Goal: Task Accomplishment & Management: Use online tool/utility

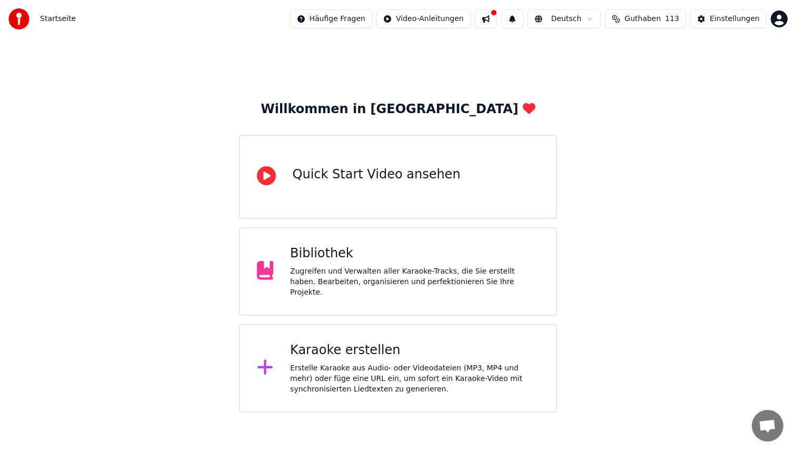
click at [418, 356] on div "Karaoke erstellen Erstelle Karaoke aus Audio- oder Videodateien (MP3, MP4 und m…" at bounding box center [414, 368] width 249 height 53
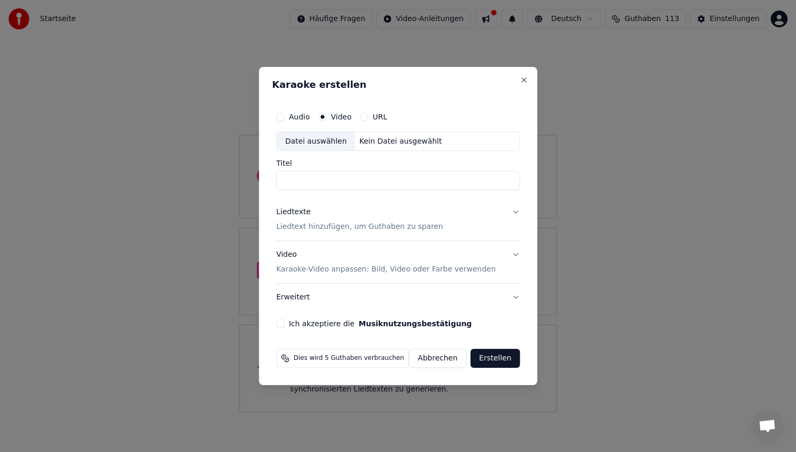
click at [312, 148] on div "Datei auswählen" at bounding box center [316, 141] width 78 height 19
type input "**********"
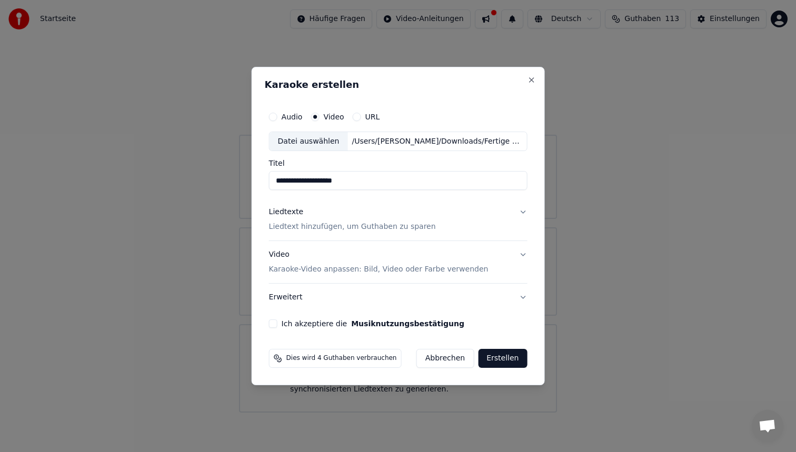
click at [344, 232] on p "Liedtext hinzufügen, um Guthaben zu sparen" at bounding box center [352, 227] width 167 height 11
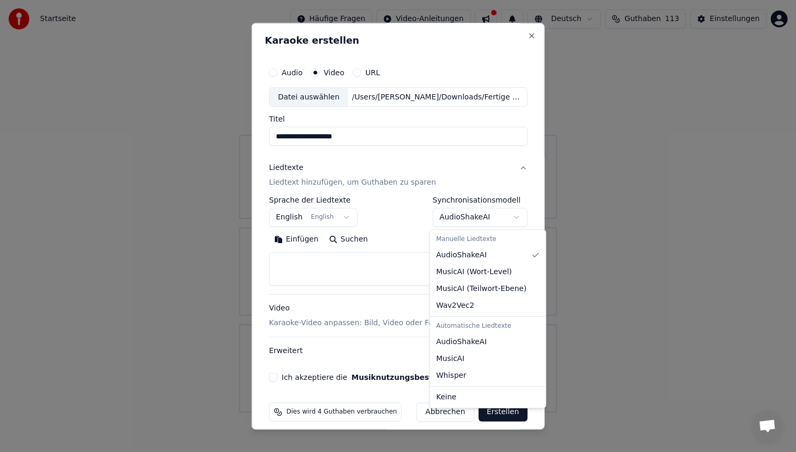
click at [471, 223] on body "**********" at bounding box center [398, 206] width 796 height 413
select select "****"
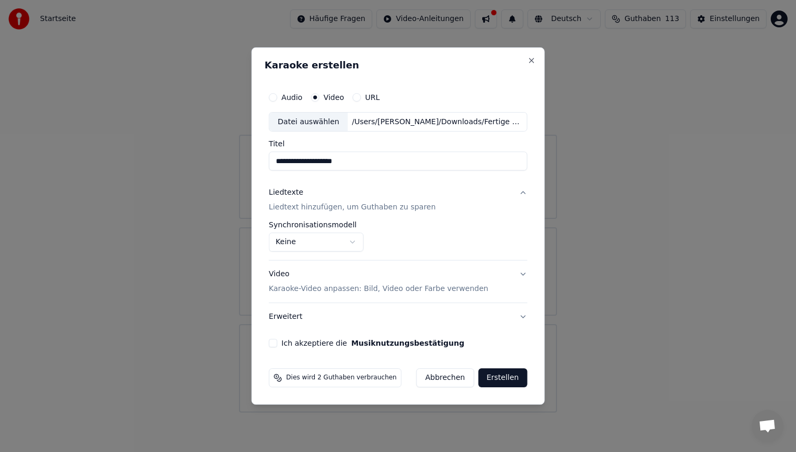
click at [383, 286] on p "Karaoke-Video anpassen: Bild, Video oder Farbe verwenden" at bounding box center [378, 289] width 219 height 11
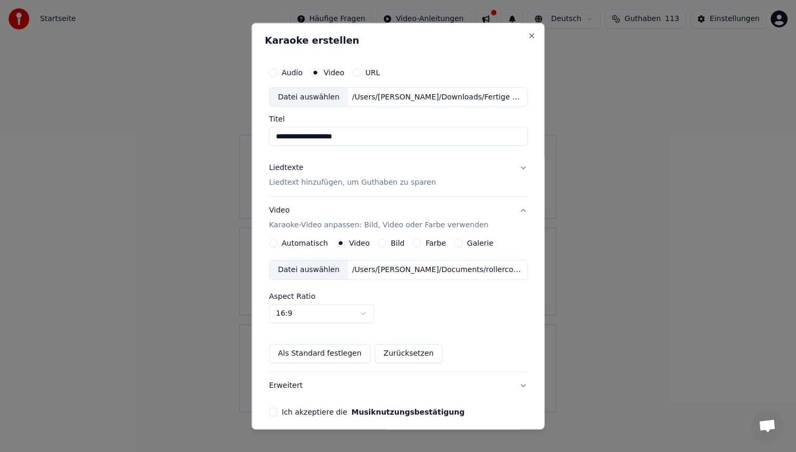
click at [364, 267] on div "/Users/[PERSON_NAME]/Documents/rollercoaster für youka.mp4" at bounding box center [436, 270] width 179 height 11
click at [334, 265] on div "Datei auswählen" at bounding box center [308, 270] width 78 height 19
click at [276, 414] on button "Ich akzeptiere die Musiknutzungsbestätigung" at bounding box center [273, 412] width 8 height 8
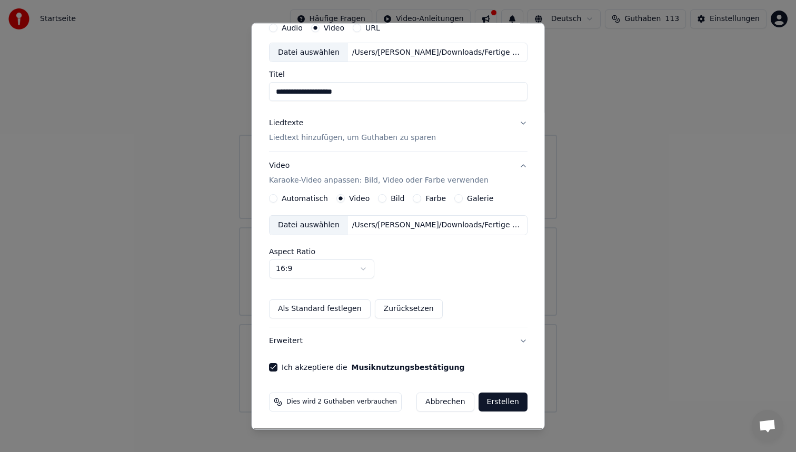
click at [491, 399] on button "Erstellen" at bounding box center [502, 402] width 49 height 19
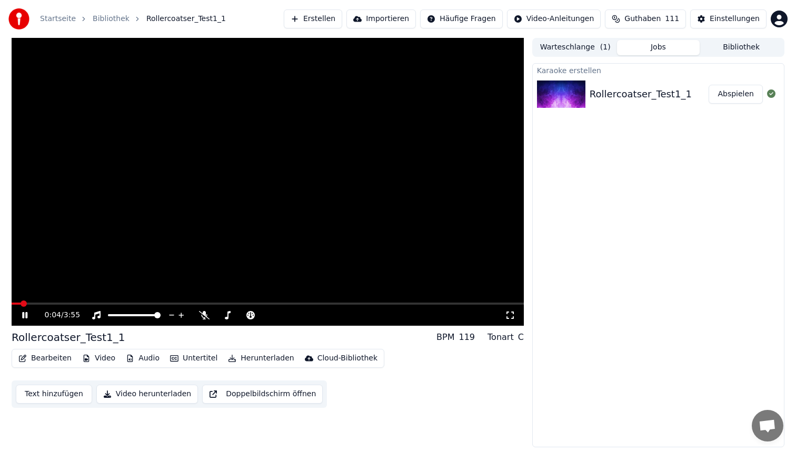
click at [193, 304] on span at bounding box center [268, 304] width 512 height 2
click at [305, 304] on span at bounding box center [268, 304] width 512 height 2
click at [276, 183] on video at bounding box center [268, 182] width 512 height 288
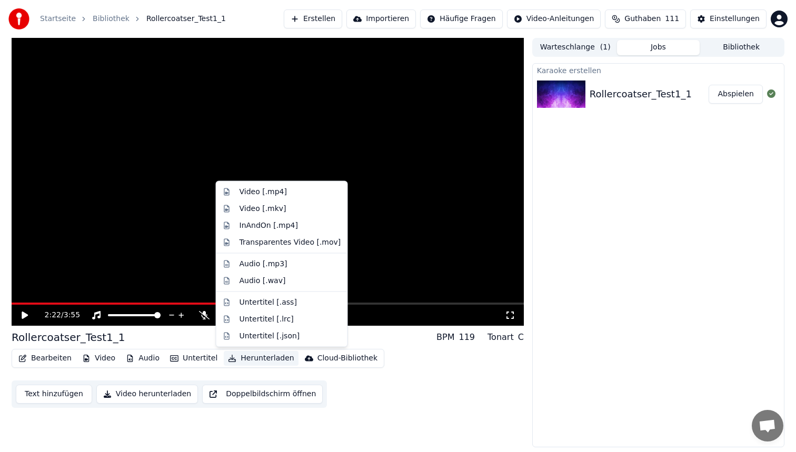
click at [246, 353] on button "Herunterladen" at bounding box center [261, 358] width 74 height 15
click at [281, 262] on div "Audio [.mp3]" at bounding box center [263, 263] width 48 height 11
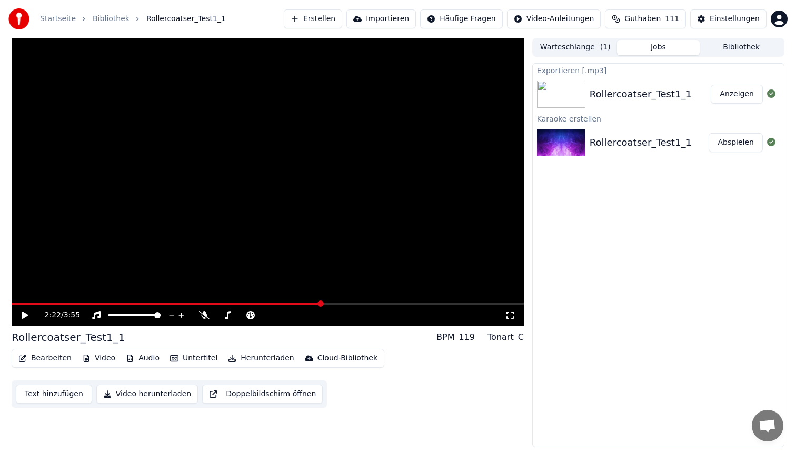
click at [329, 21] on button "Erstellen" at bounding box center [313, 18] width 58 height 19
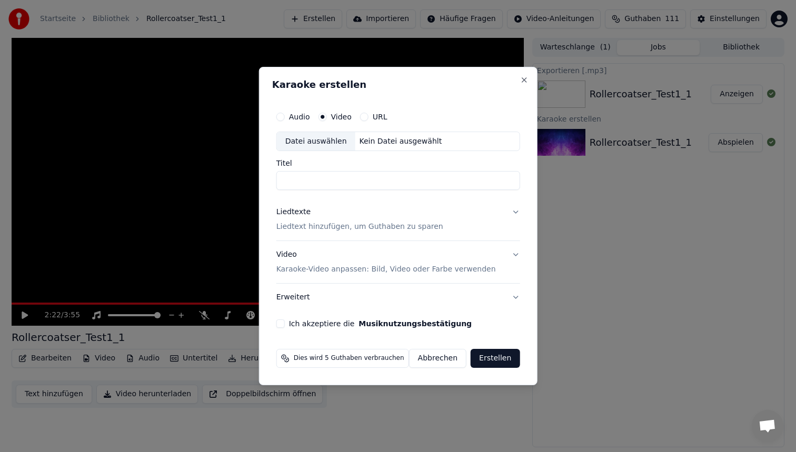
click at [324, 135] on div "Datei auswählen" at bounding box center [316, 141] width 78 height 19
type input "**********"
click at [377, 226] on p "Liedtext hinzufügen, um Guthaben zu sparen" at bounding box center [359, 227] width 167 height 11
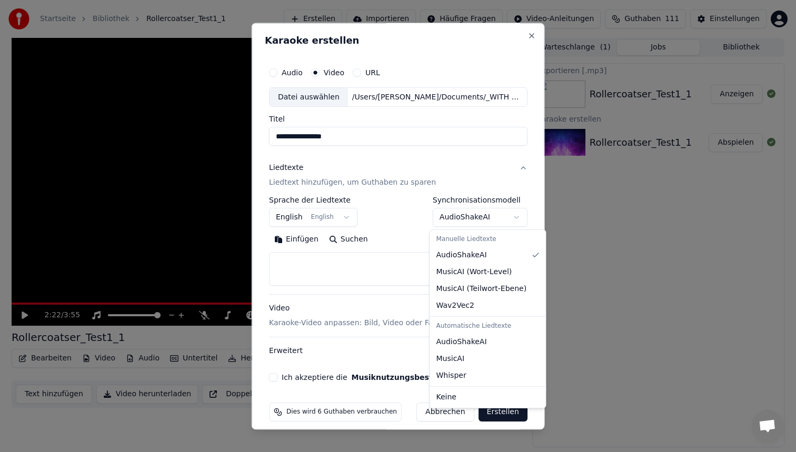
click at [460, 212] on body "**********" at bounding box center [398, 226] width 796 height 452
select select "****"
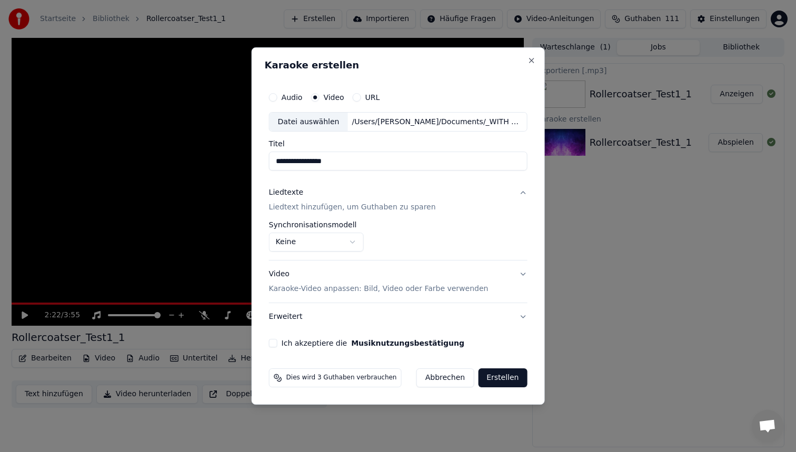
click at [277, 345] on button "Ich akzeptiere die Musiknutzungsbestätigung" at bounding box center [273, 343] width 8 height 8
click at [338, 285] on p "Karaoke-Video anpassen: Bild, Video oder Farbe verwenden" at bounding box center [378, 289] width 219 height 11
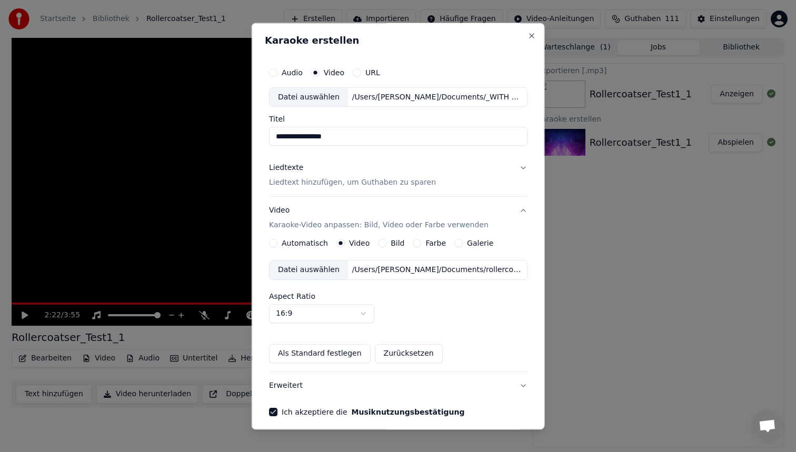
click at [372, 269] on div "/Users/[PERSON_NAME]/Documents/rollercoaster für youka.mp4" at bounding box center [436, 270] width 179 height 11
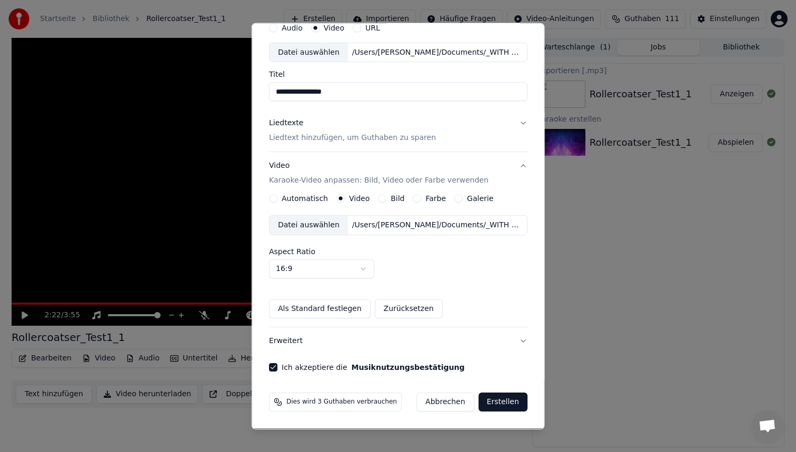
click at [494, 406] on button "Erstellen" at bounding box center [502, 402] width 49 height 19
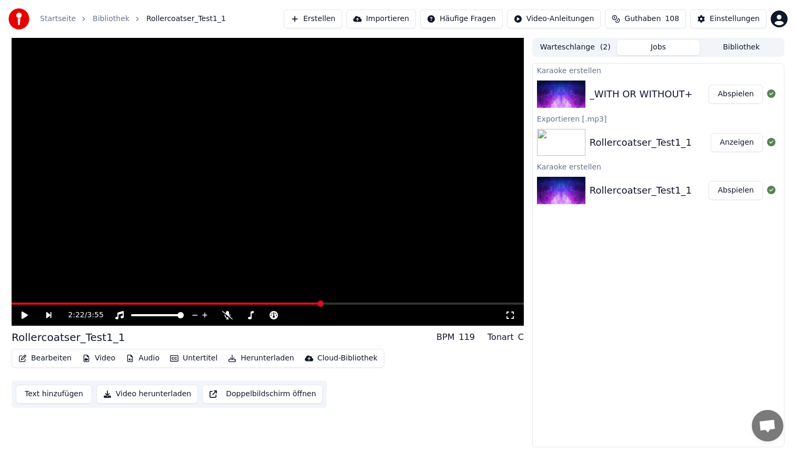
click at [721, 94] on button "Abspielen" at bounding box center [735, 94] width 54 height 19
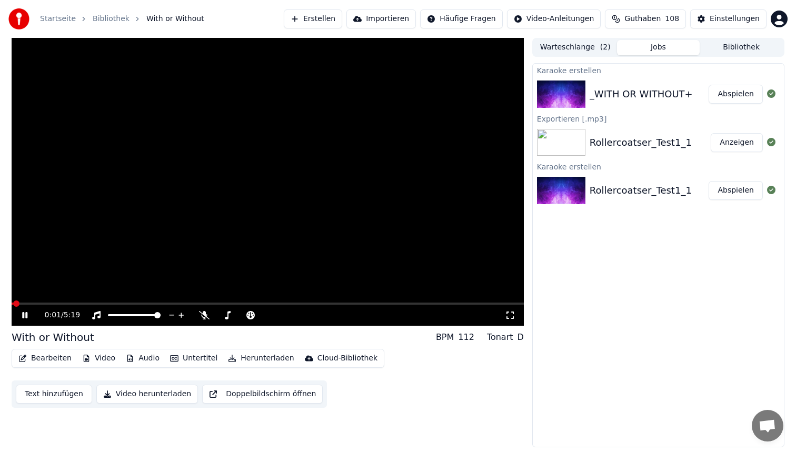
click at [97, 303] on span at bounding box center [268, 304] width 512 height 2
click at [385, 304] on span at bounding box center [268, 304] width 512 height 2
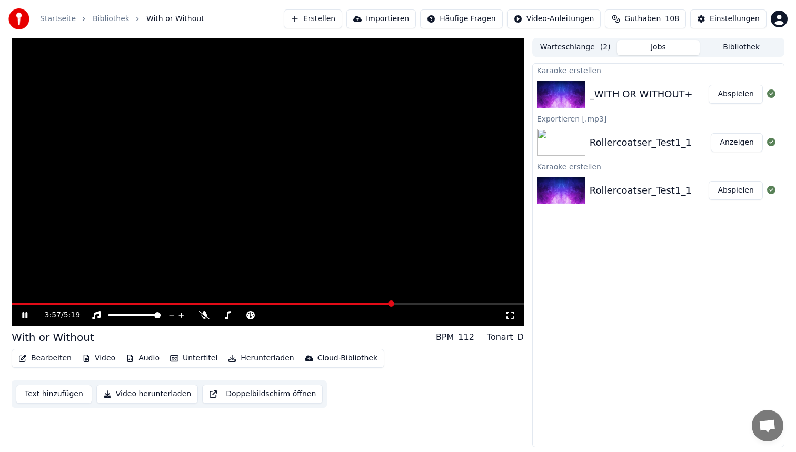
click at [259, 301] on video at bounding box center [268, 182] width 512 height 288
click at [259, 303] on span at bounding box center [202, 304] width 381 height 2
click at [250, 358] on button "Herunterladen" at bounding box center [261, 358] width 74 height 15
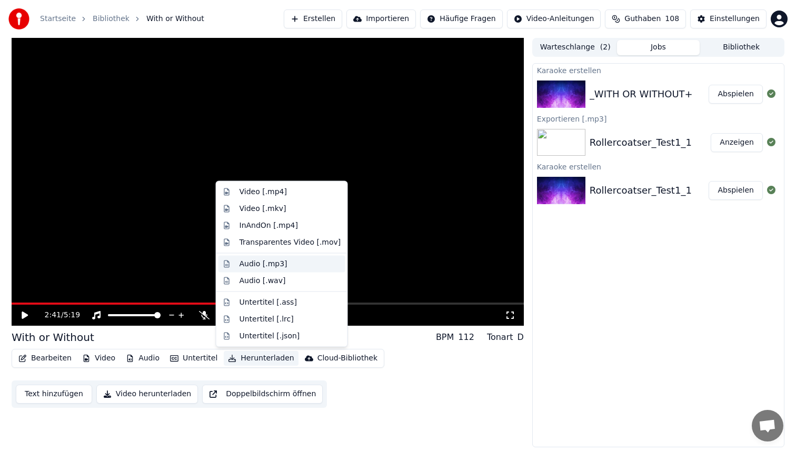
click at [280, 267] on div "Audio [.mp3]" at bounding box center [263, 263] width 48 height 11
